Goal: Task Accomplishment & Management: Complete application form

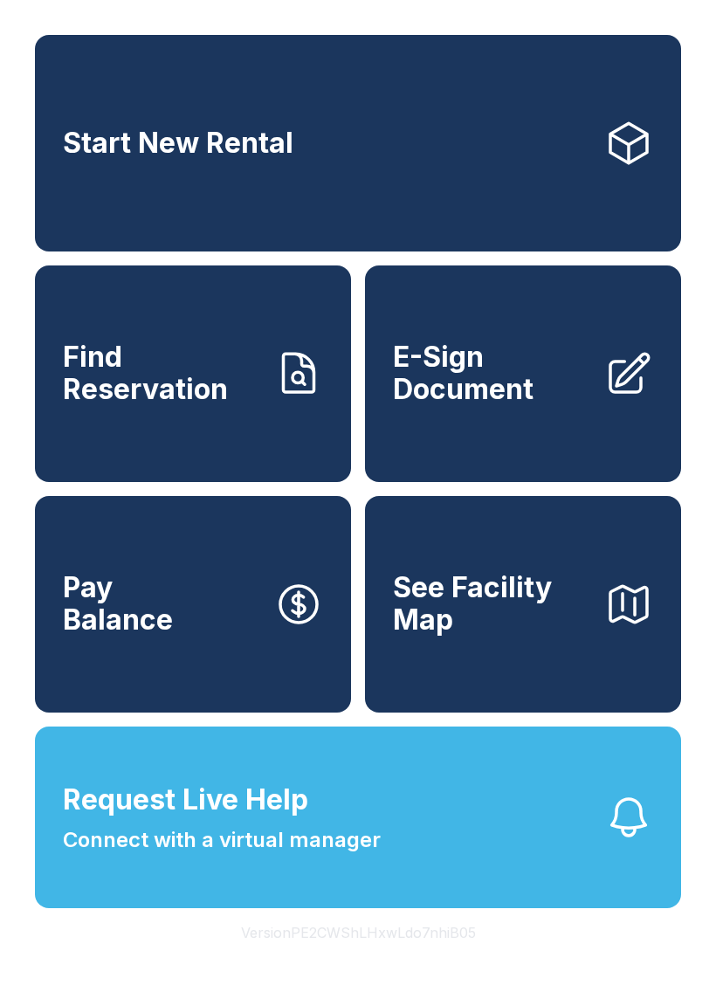
click at [173, 643] on link "Pay Balance" at bounding box center [193, 604] width 316 height 216
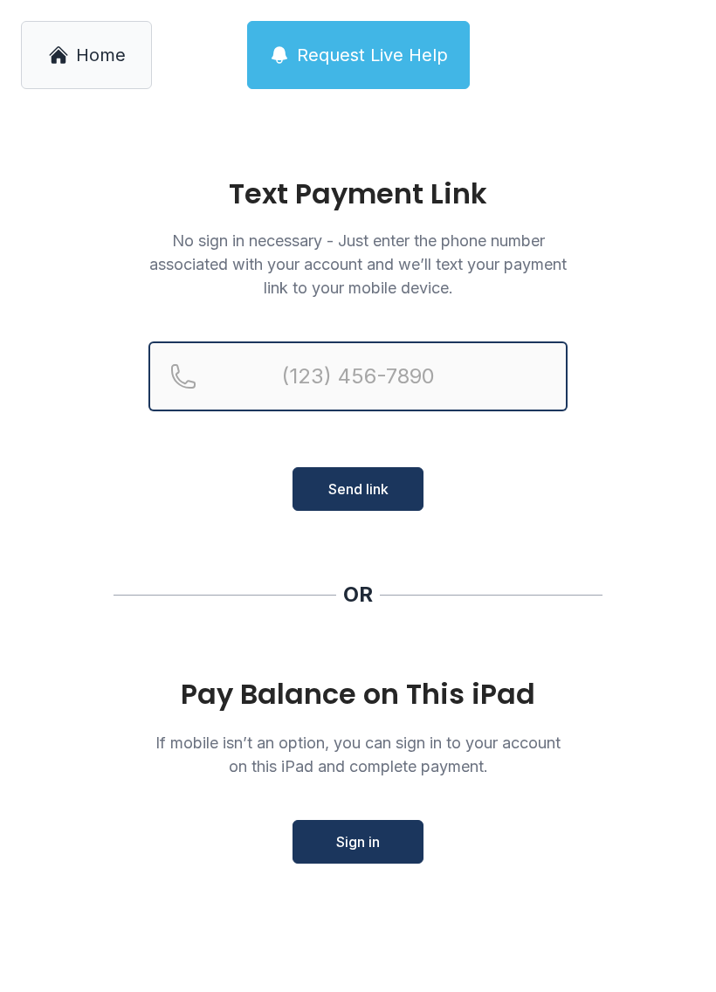
click at [323, 374] on input "Reservation phone number" at bounding box center [357, 376] width 419 height 70
type input "[PHONE_NUMBER]"
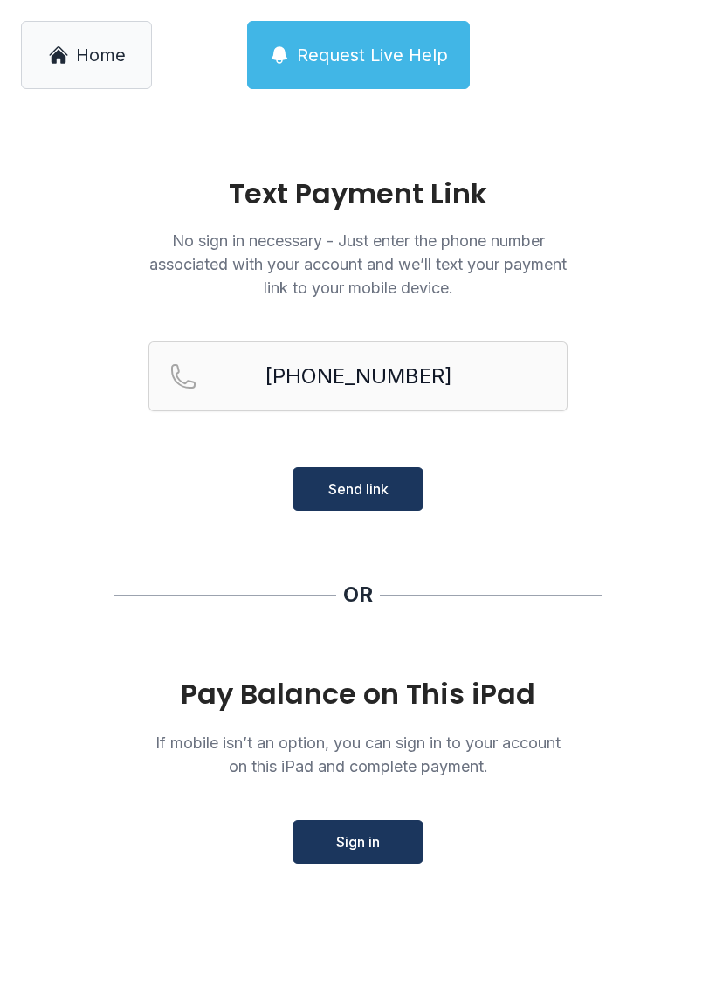
click at [403, 690] on div "Pay Balance on This iPad" at bounding box center [357, 693] width 419 height 31
click at [370, 848] on span "Sign in" at bounding box center [358, 841] width 44 height 21
click at [358, 488] on span "Send link" at bounding box center [358, 488] width 60 height 21
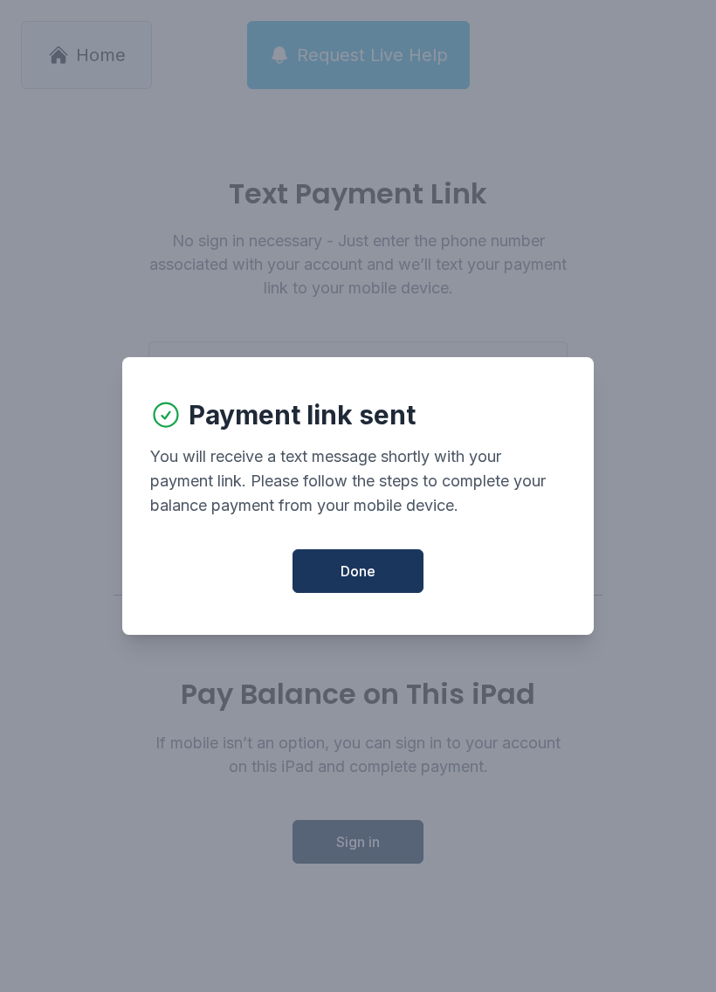
click at [348, 575] on span "Done" at bounding box center [357, 570] width 35 height 21
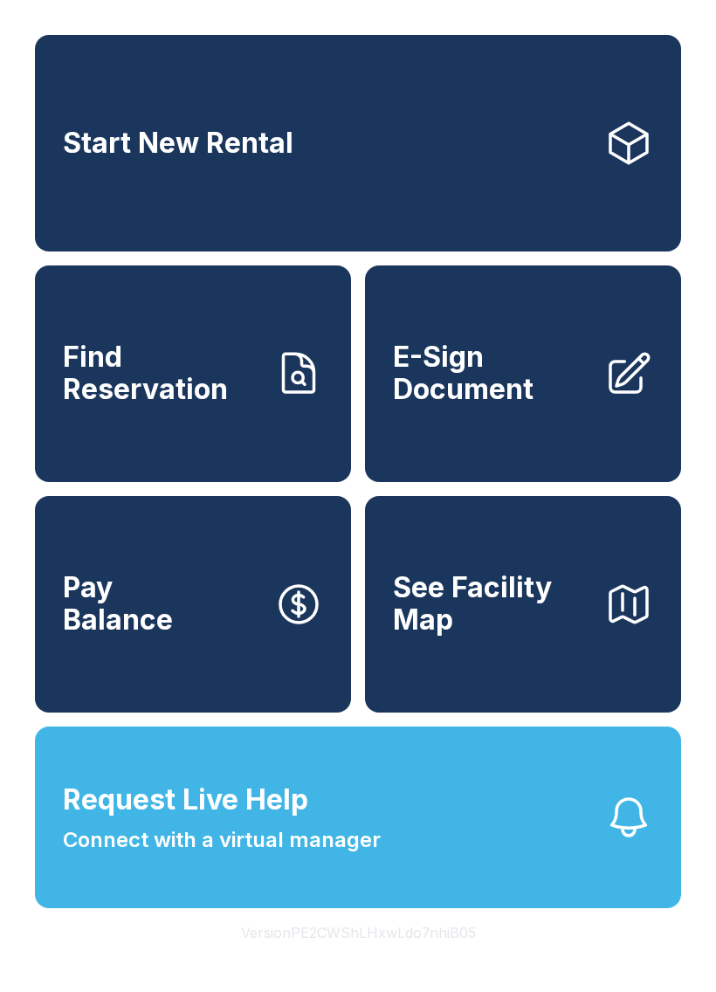
click at [499, 402] on span "E-Sign Document" at bounding box center [491, 373] width 197 height 64
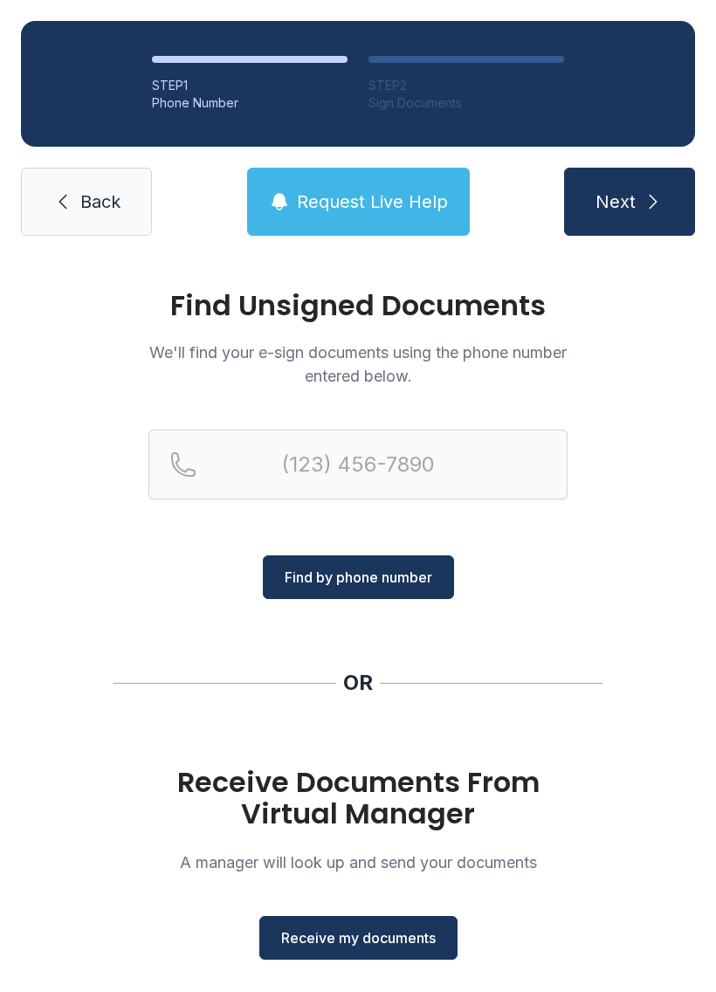
click at [395, 932] on span "Receive my documents" at bounding box center [358, 937] width 154 height 21
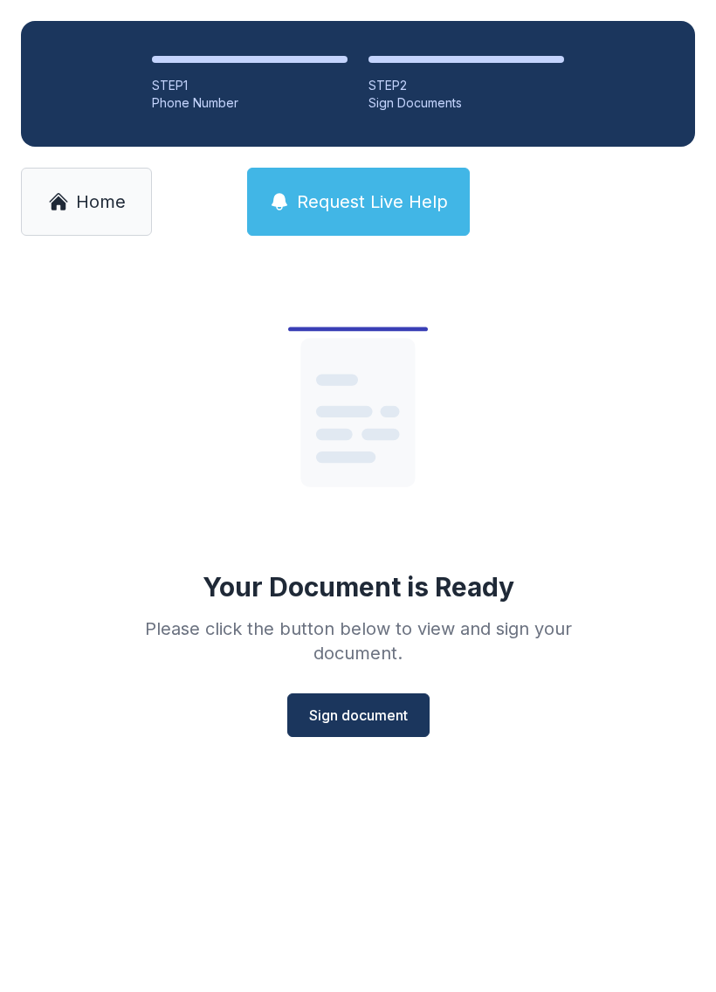
click at [380, 706] on span "Sign document" at bounding box center [358, 714] width 99 height 21
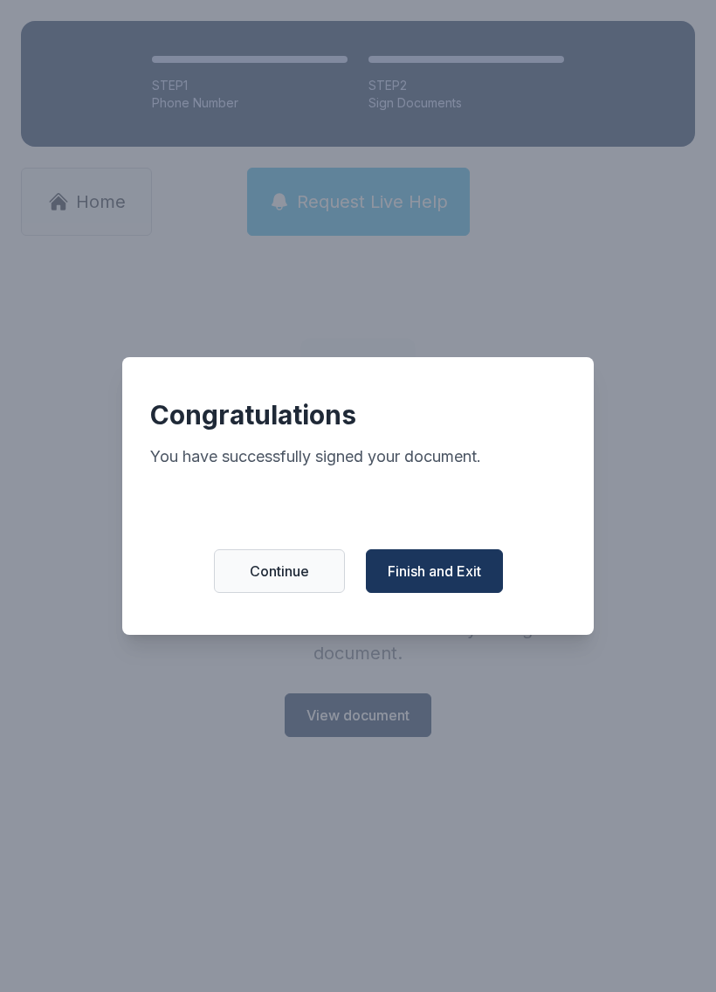
click at [430, 578] on span "Finish and Exit" at bounding box center [434, 570] width 93 height 21
